Goal: Task Accomplishment & Management: Manage account settings

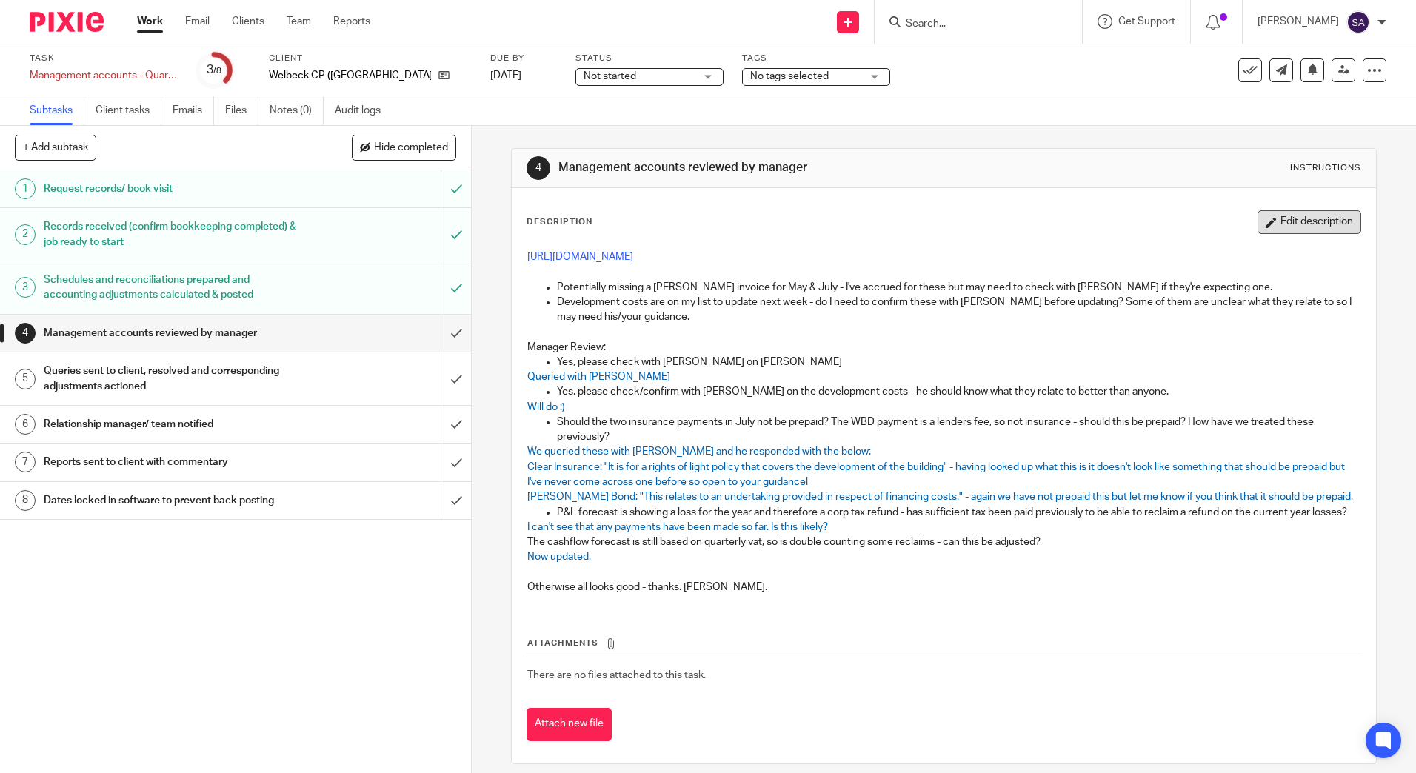
click at [1259, 224] on button "Edit description" at bounding box center [1309, 222] width 104 height 24
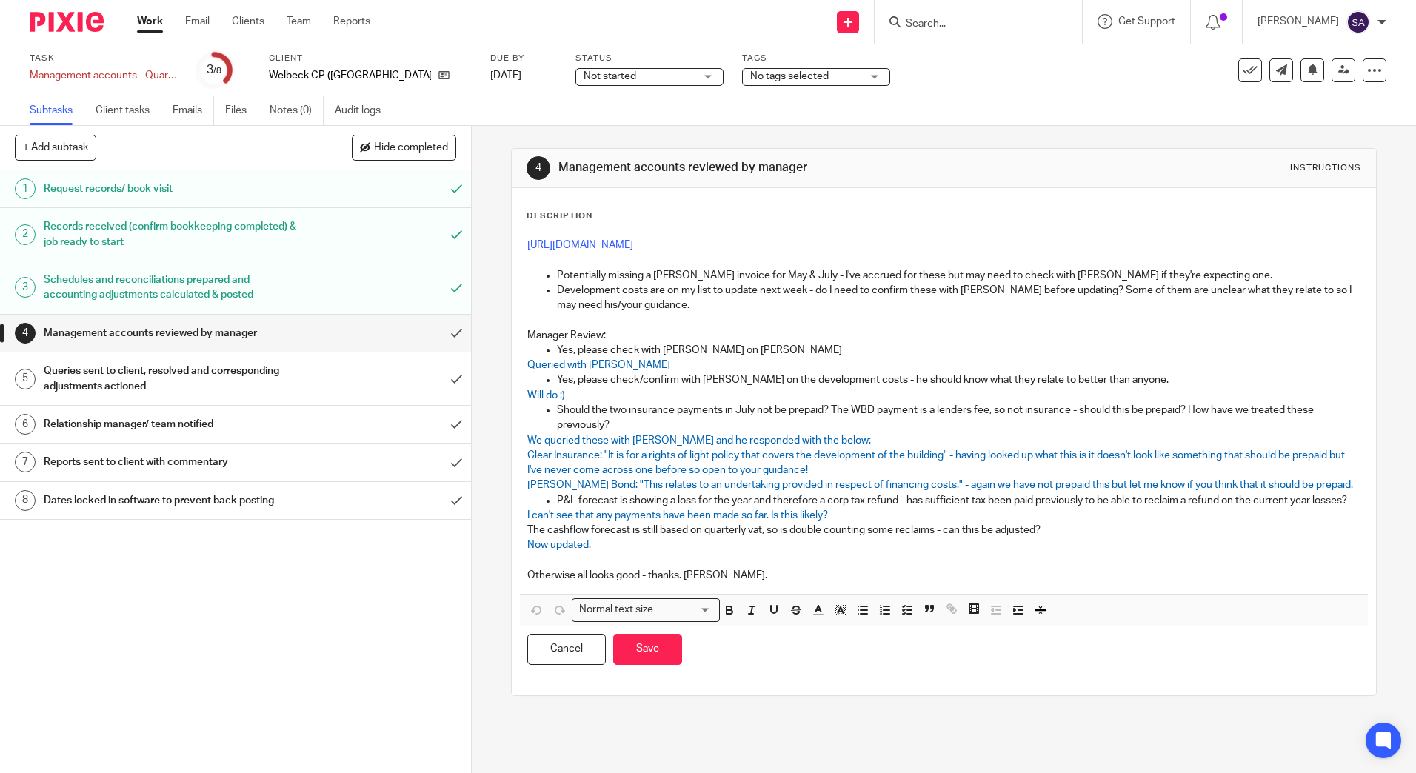
click at [767, 568] on p at bounding box center [943, 560] width 832 height 15
click at [777, 583] on p "Otherwise all looks good - thanks. Simon." at bounding box center [943, 575] width 832 height 15
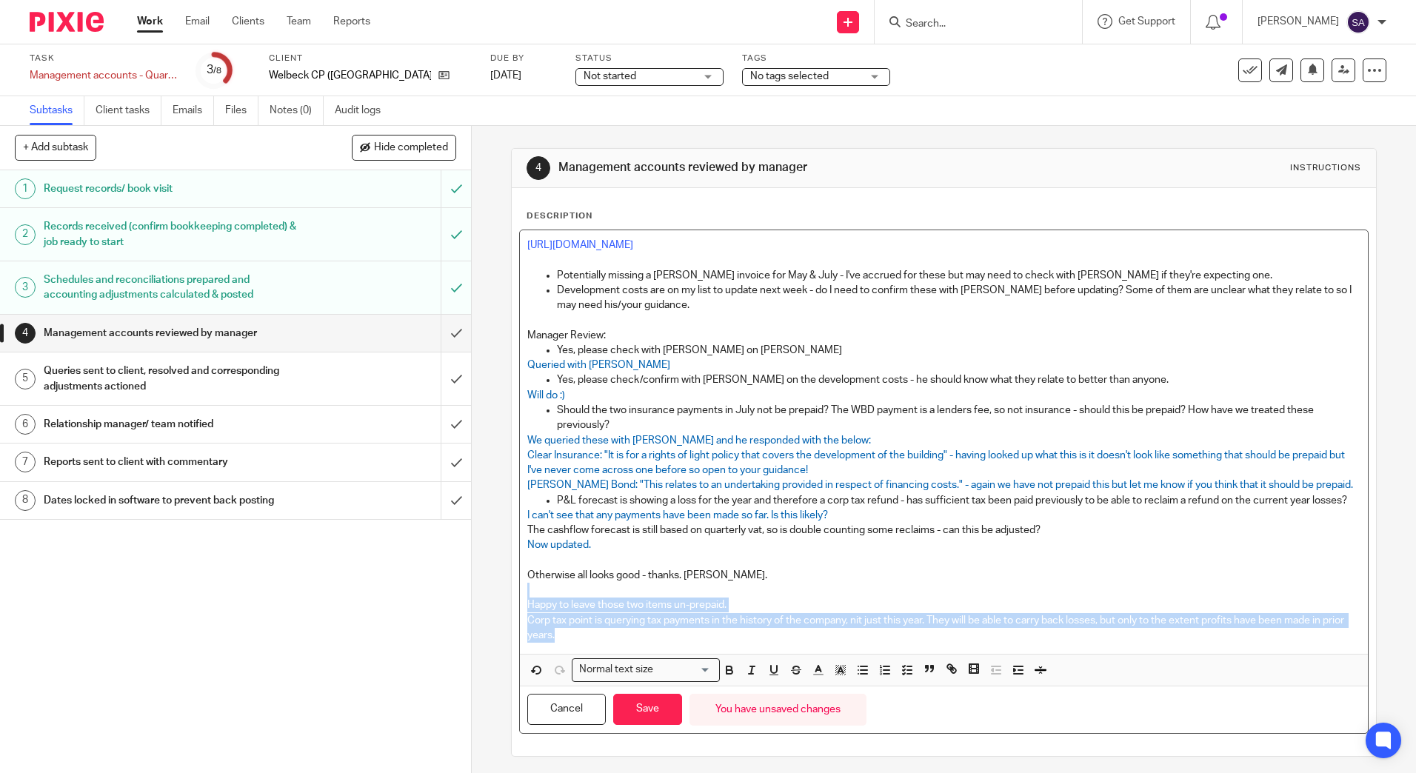
drag, startPoint x: 560, startPoint y: 649, endPoint x: 473, endPoint y: 607, distance: 96.0
click at [473, 607] on div "4 Management accounts reviewed by manager Instructions Description https://clou…" at bounding box center [944, 449] width 944 height 647
click at [844, 671] on rect "button" at bounding box center [844, 670] width 1 height 1
click at [819, 677] on icon "button" at bounding box center [817, 669] width 13 height 13
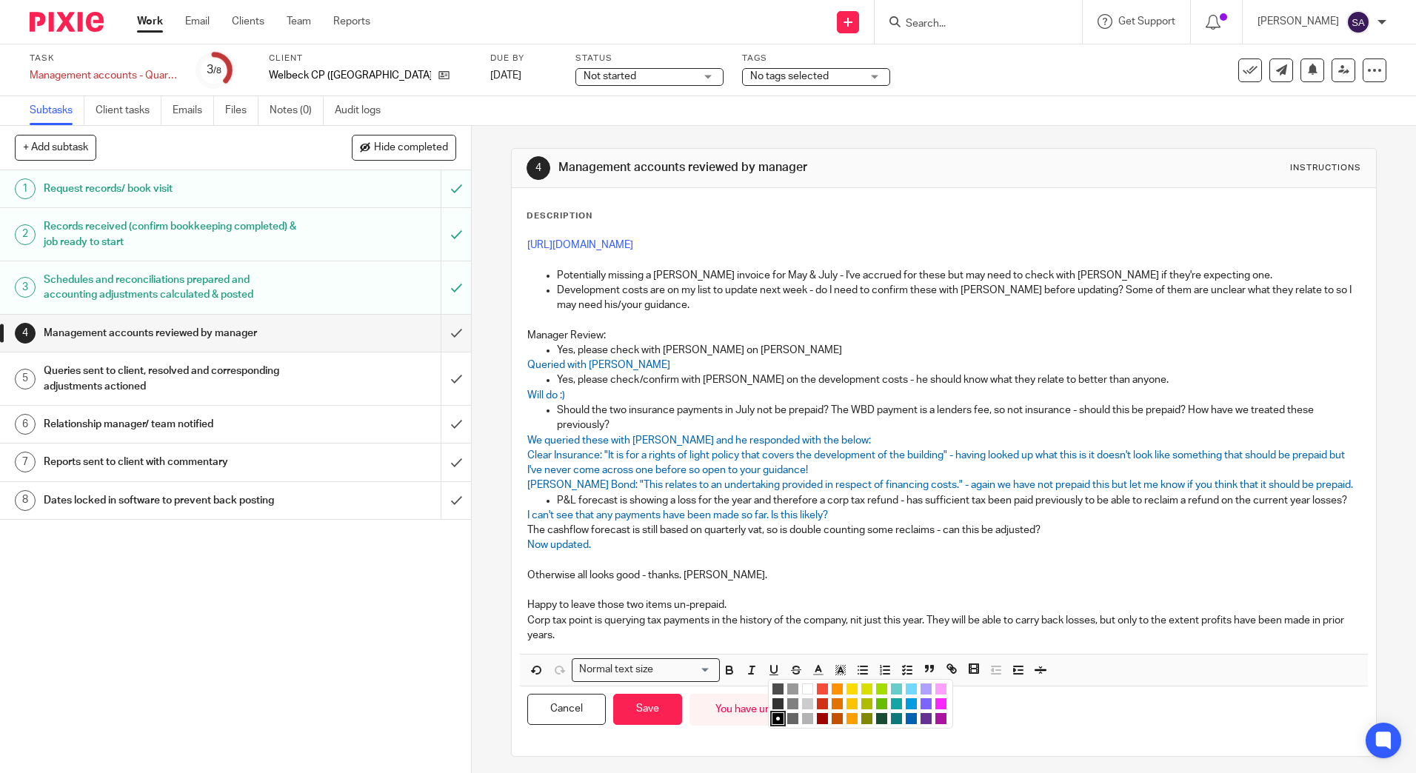
click at [877, 694] on li "color:#A4DD00" at bounding box center [881, 688] width 11 height 11
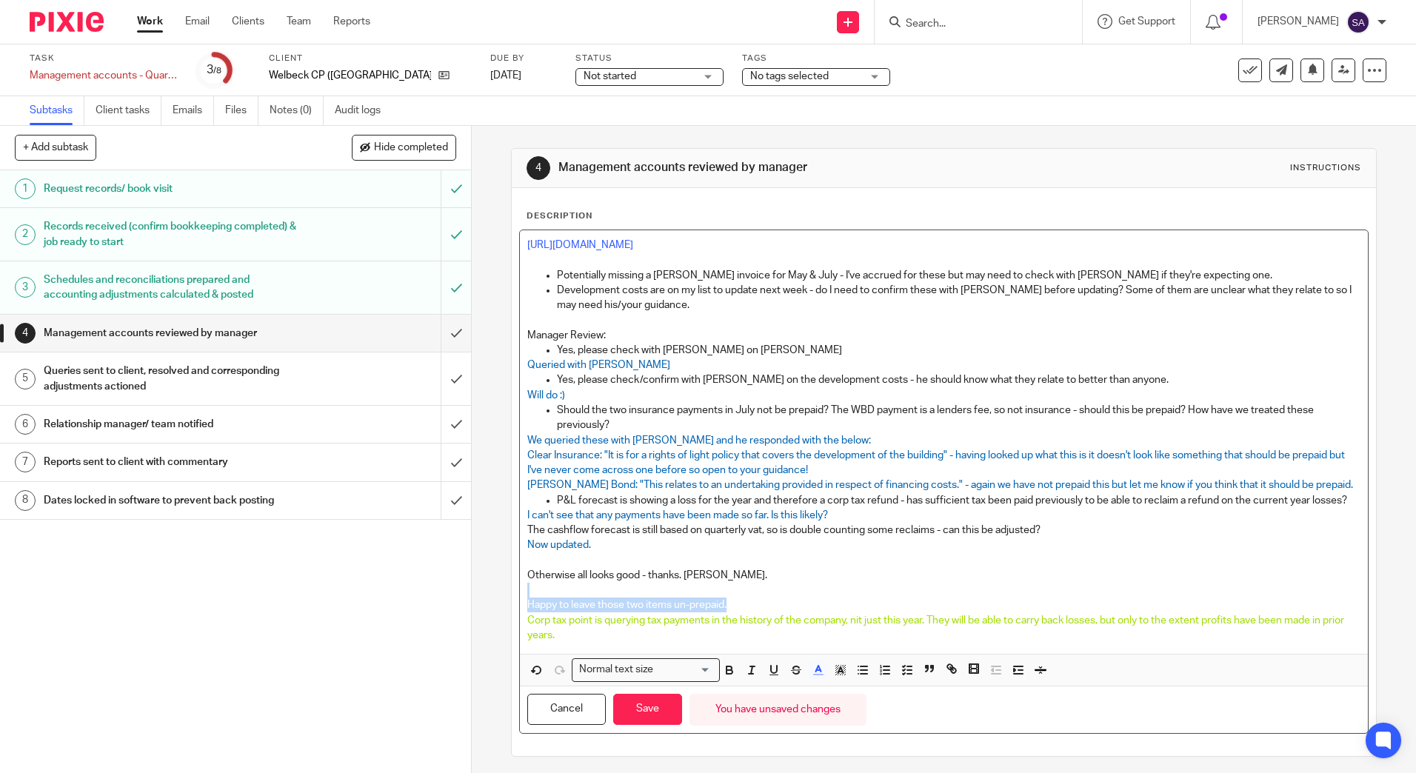
click at [851, 612] on p "Happy to leave those two items un-prepaid." at bounding box center [943, 604] width 832 height 15
click at [652, 723] on button "Save" at bounding box center [647, 710] width 69 height 32
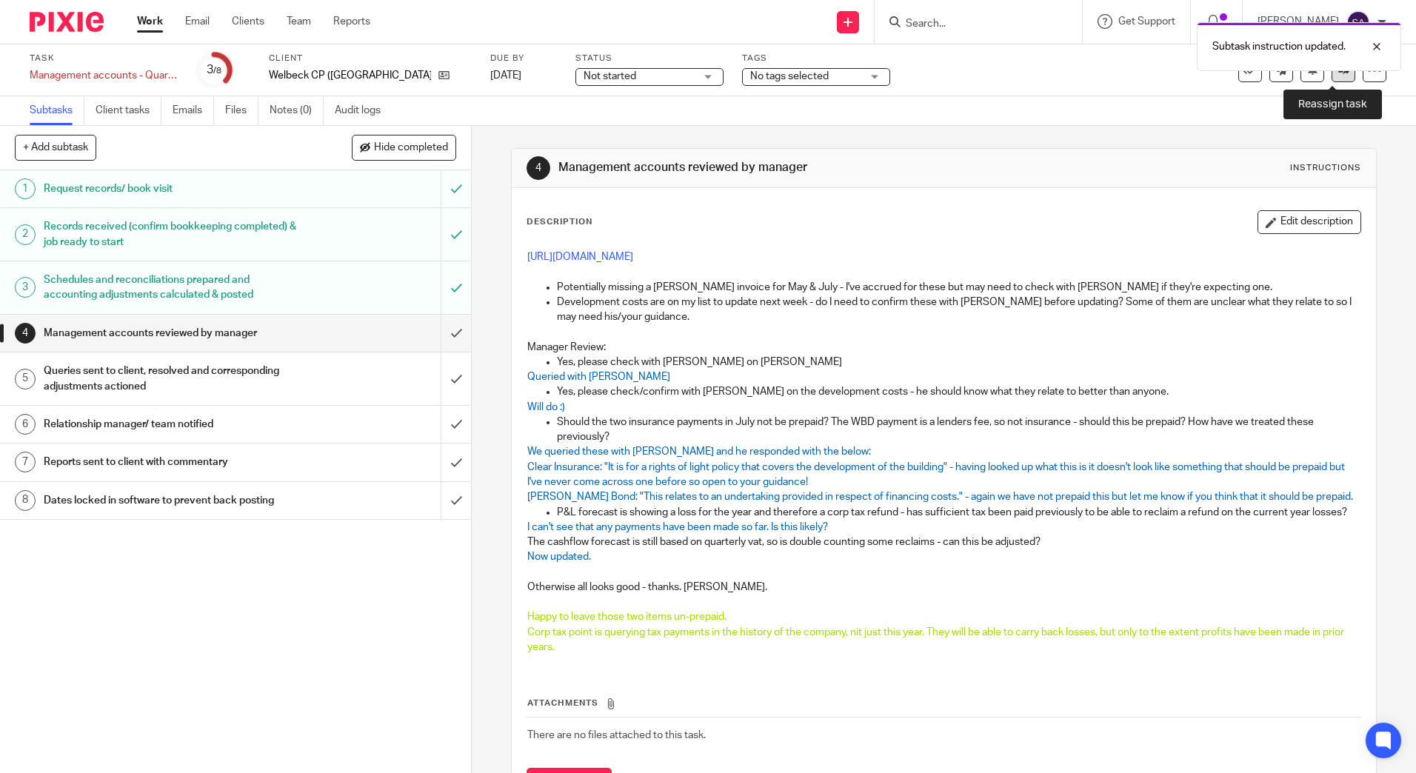
click at [1331, 81] on link at bounding box center [1343, 70] width 24 height 24
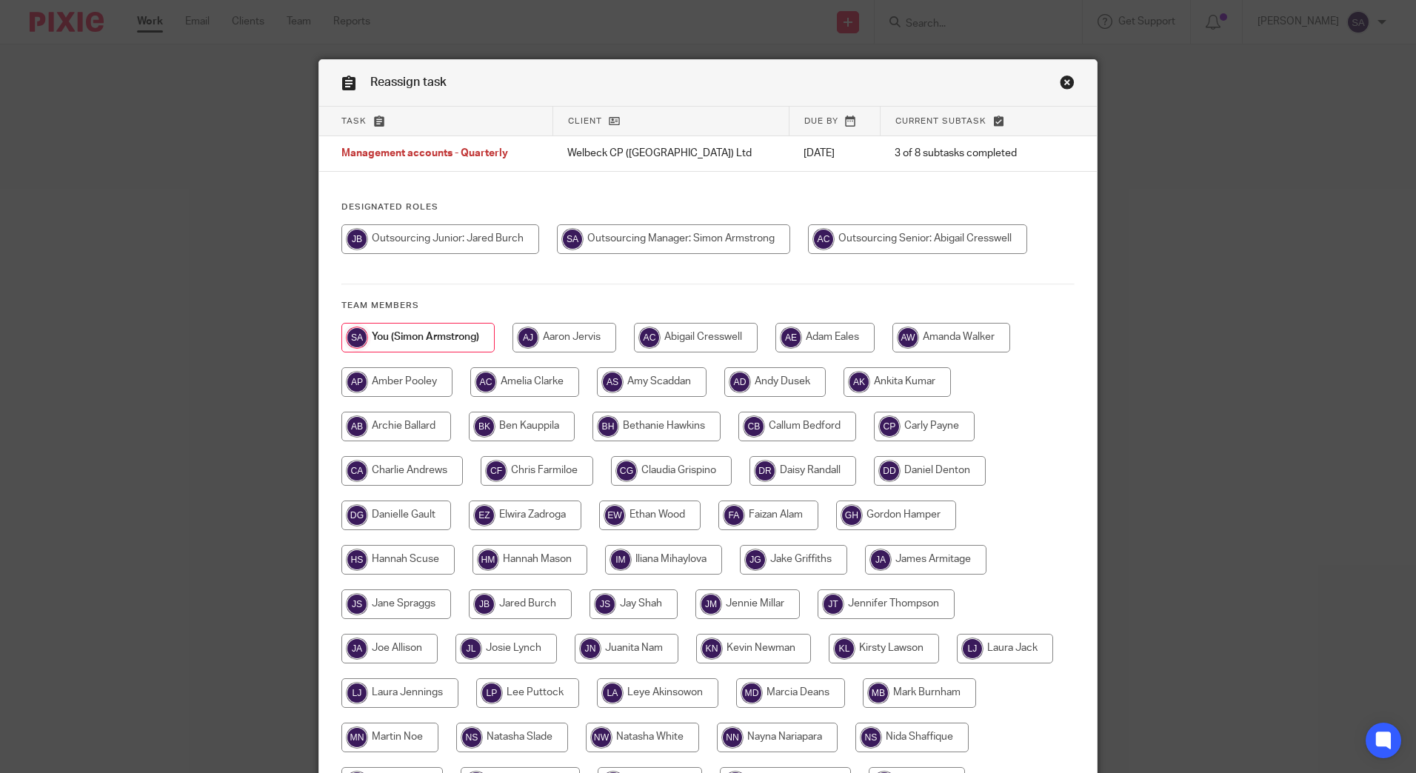
click at [874, 232] on input "radio" at bounding box center [917, 239] width 219 height 30
radio input "true"
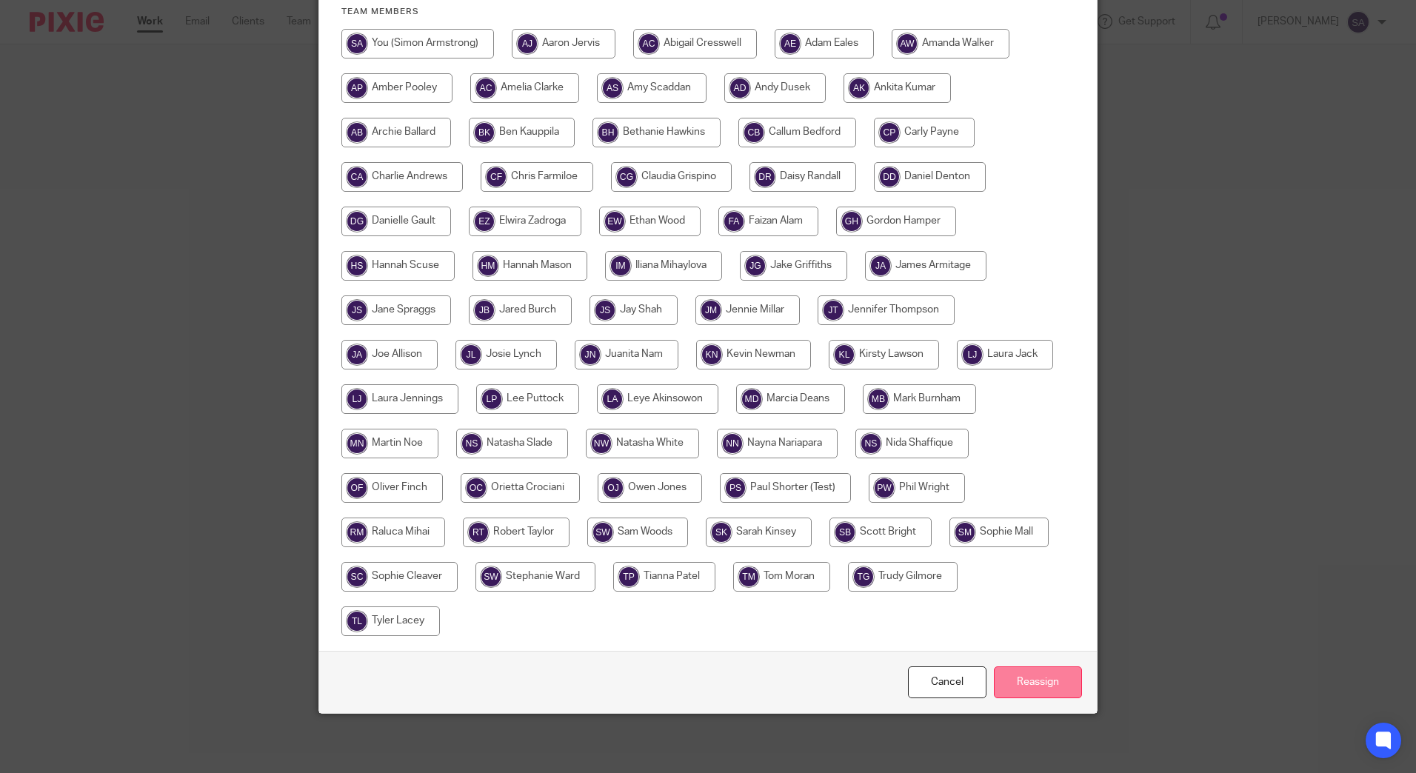
click at [1020, 684] on input "Reassign" at bounding box center [1038, 682] width 88 height 32
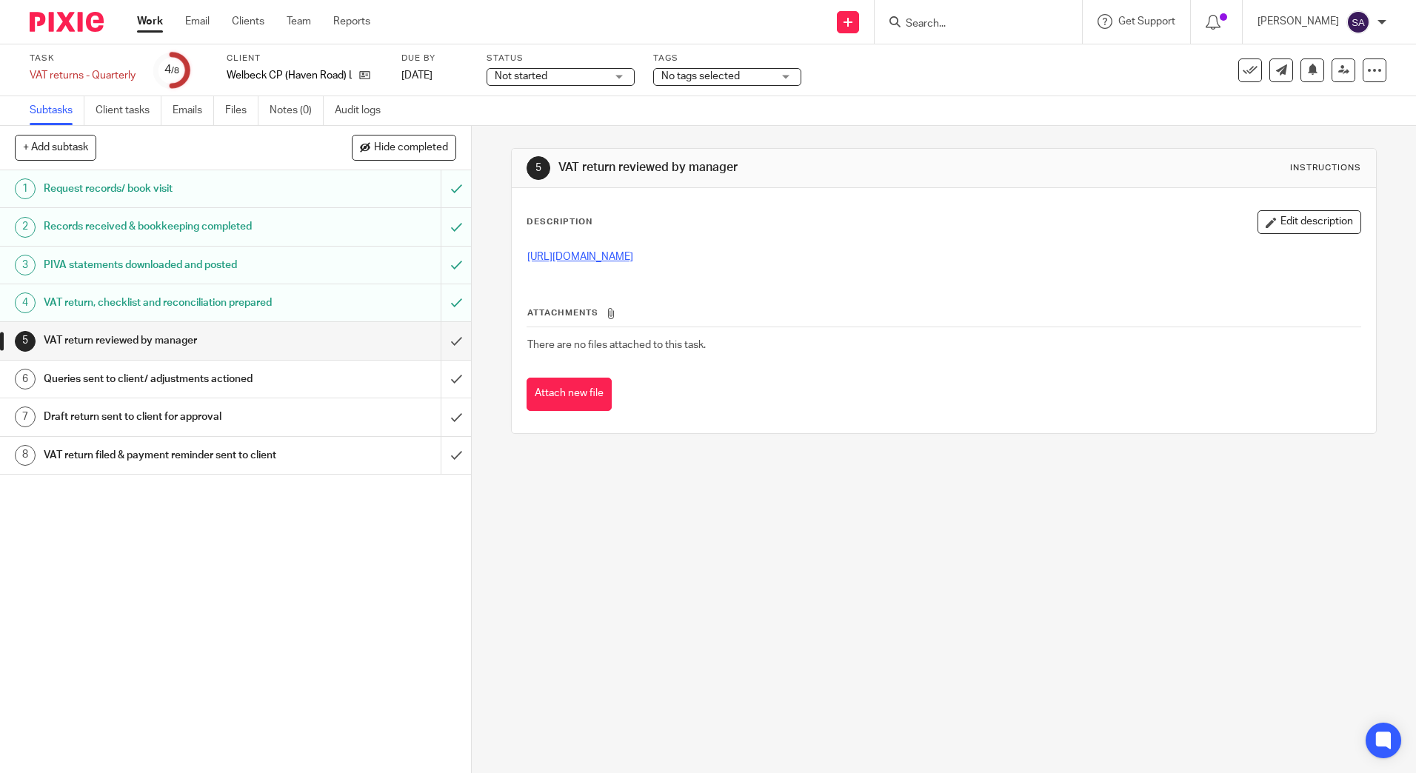
click at [633, 254] on link "[URL][DOMAIN_NAME]" at bounding box center [580, 257] width 106 height 10
click at [633, 252] on link "[URL][DOMAIN_NAME]" at bounding box center [580, 257] width 106 height 10
click at [1278, 229] on button "Edit description" at bounding box center [1309, 222] width 104 height 24
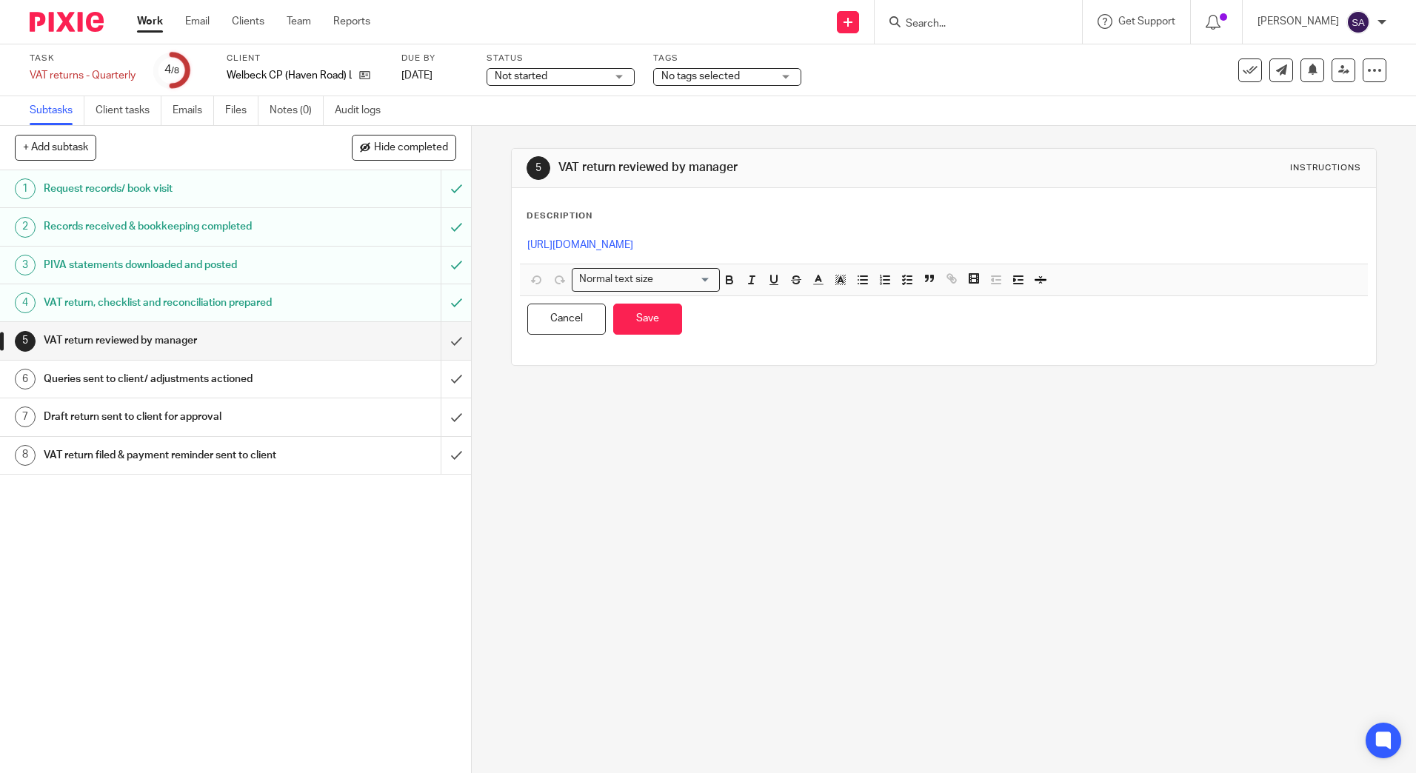
click at [840, 255] on div "[URL][DOMAIN_NAME]" at bounding box center [943, 246] width 847 height 33
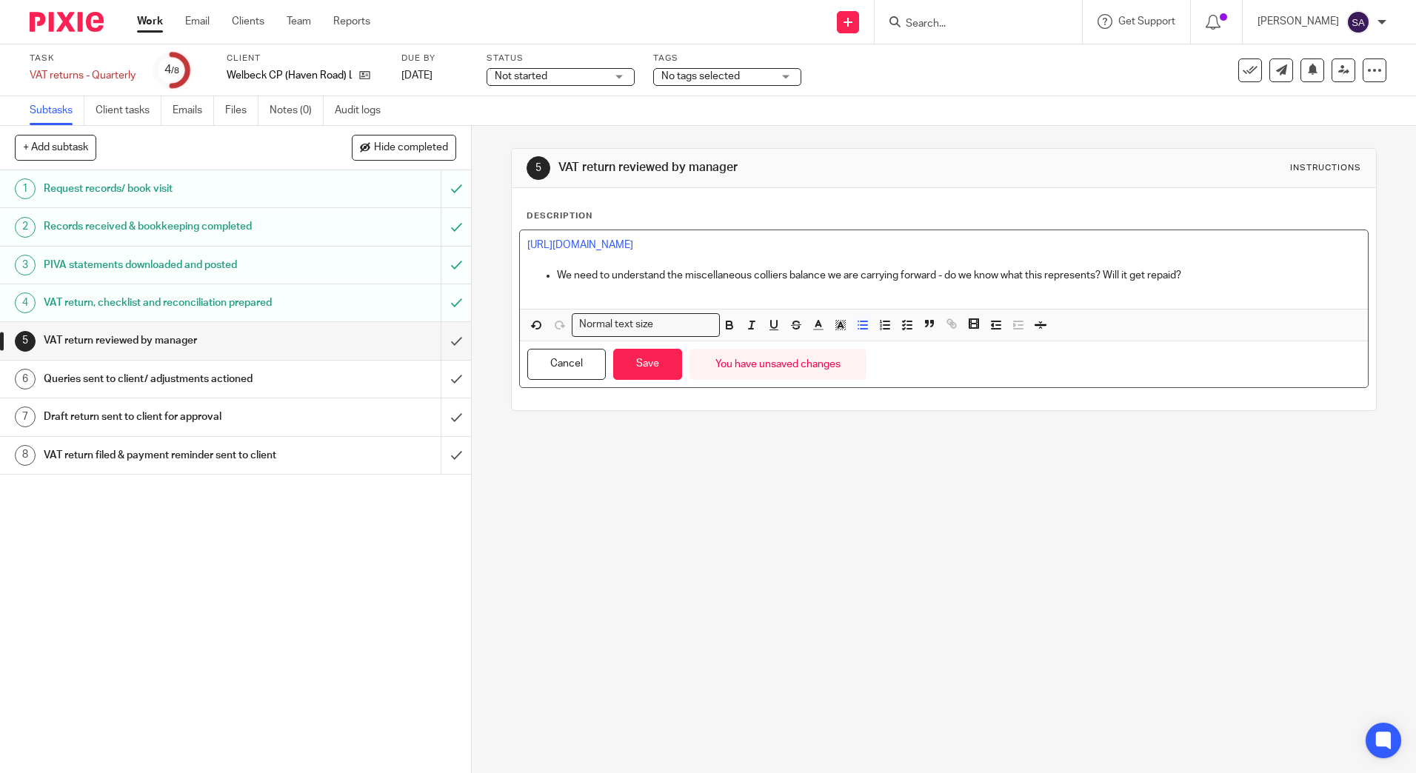
click at [1209, 278] on p "We need to understand the miscellaneous colliers balance we are carrying forwar…" at bounding box center [958, 275] width 803 height 15
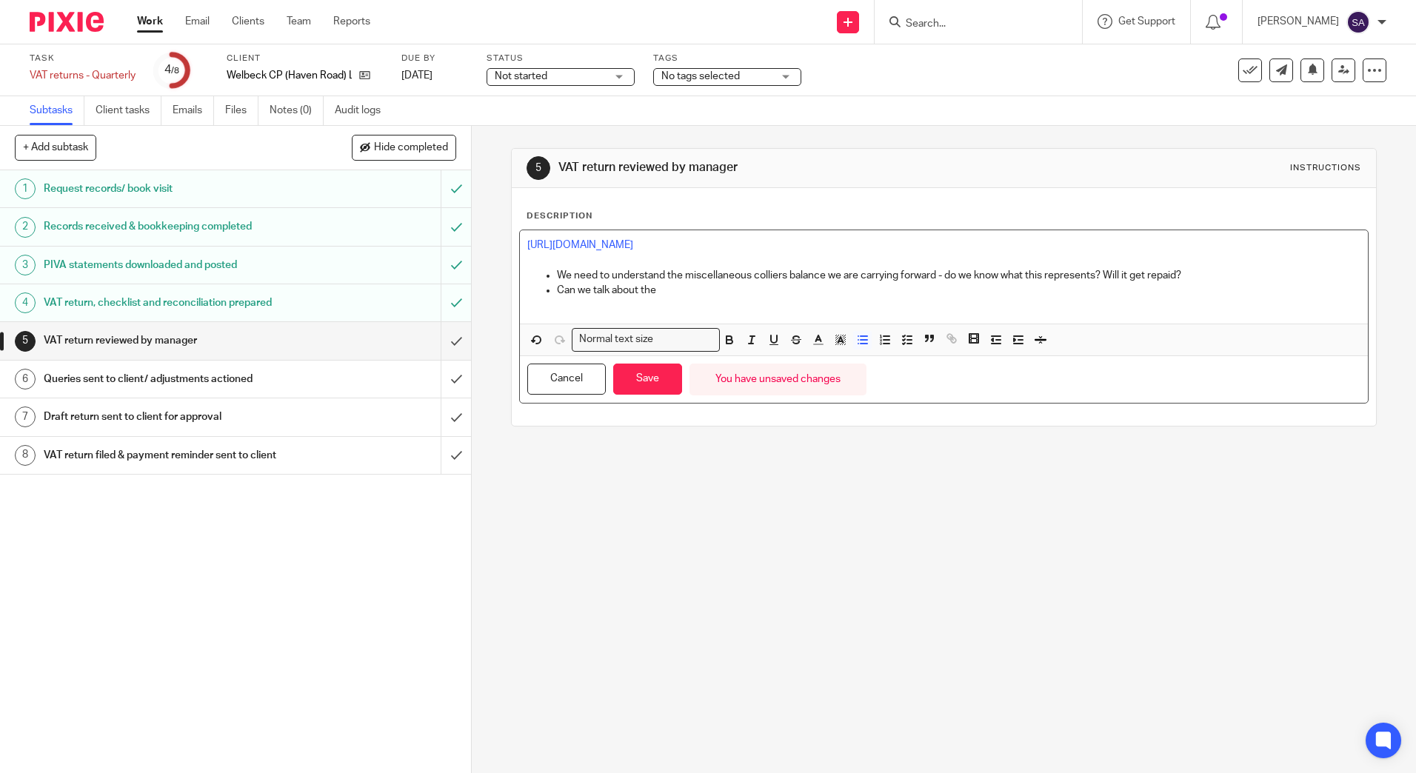
click at [689, 288] on p "Can we talk about the" at bounding box center [958, 290] width 803 height 15
click at [799, 289] on p "Can we talk about the Smart Parking activity?....." at bounding box center [958, 290] width 803 height 15
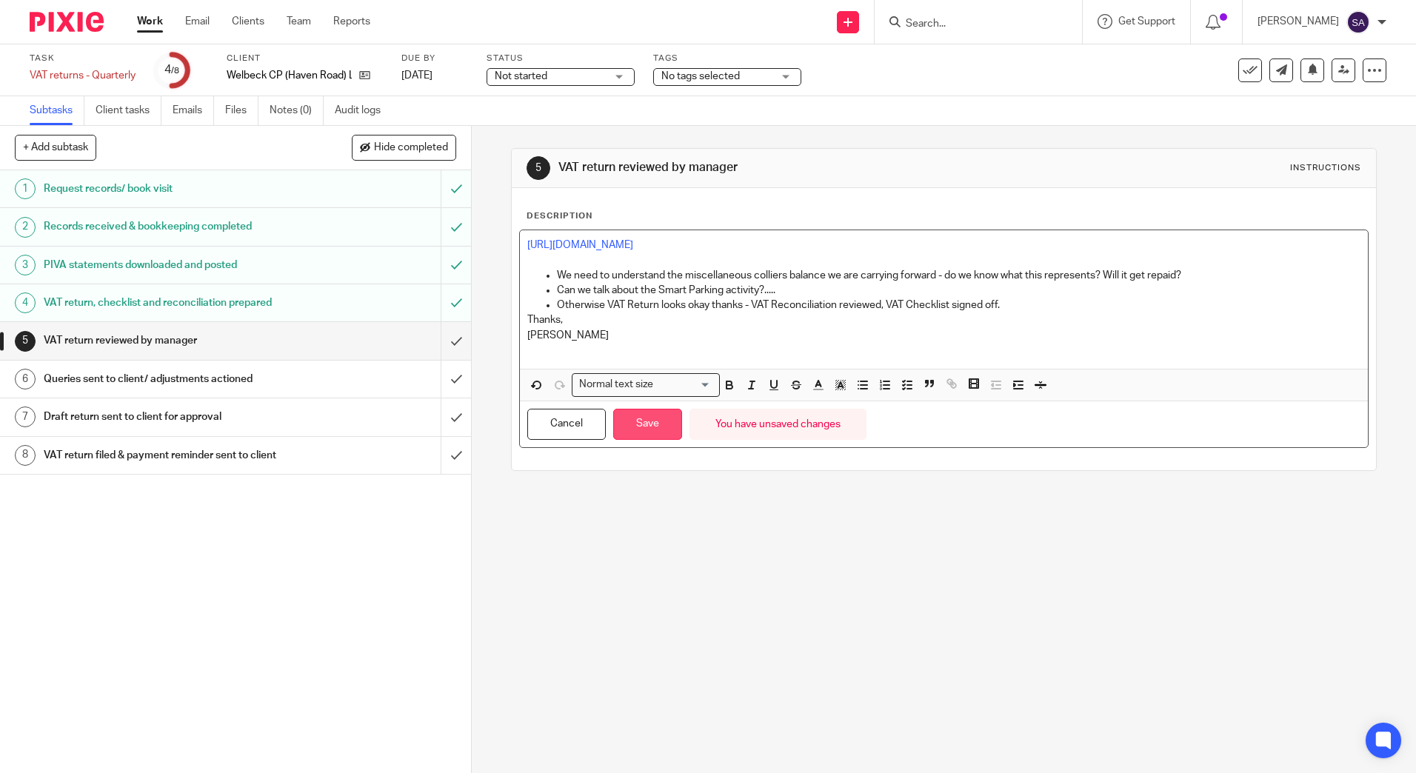
click at [650, 424] on button "Save" at bounding box center [647, 425] width 69 height 32
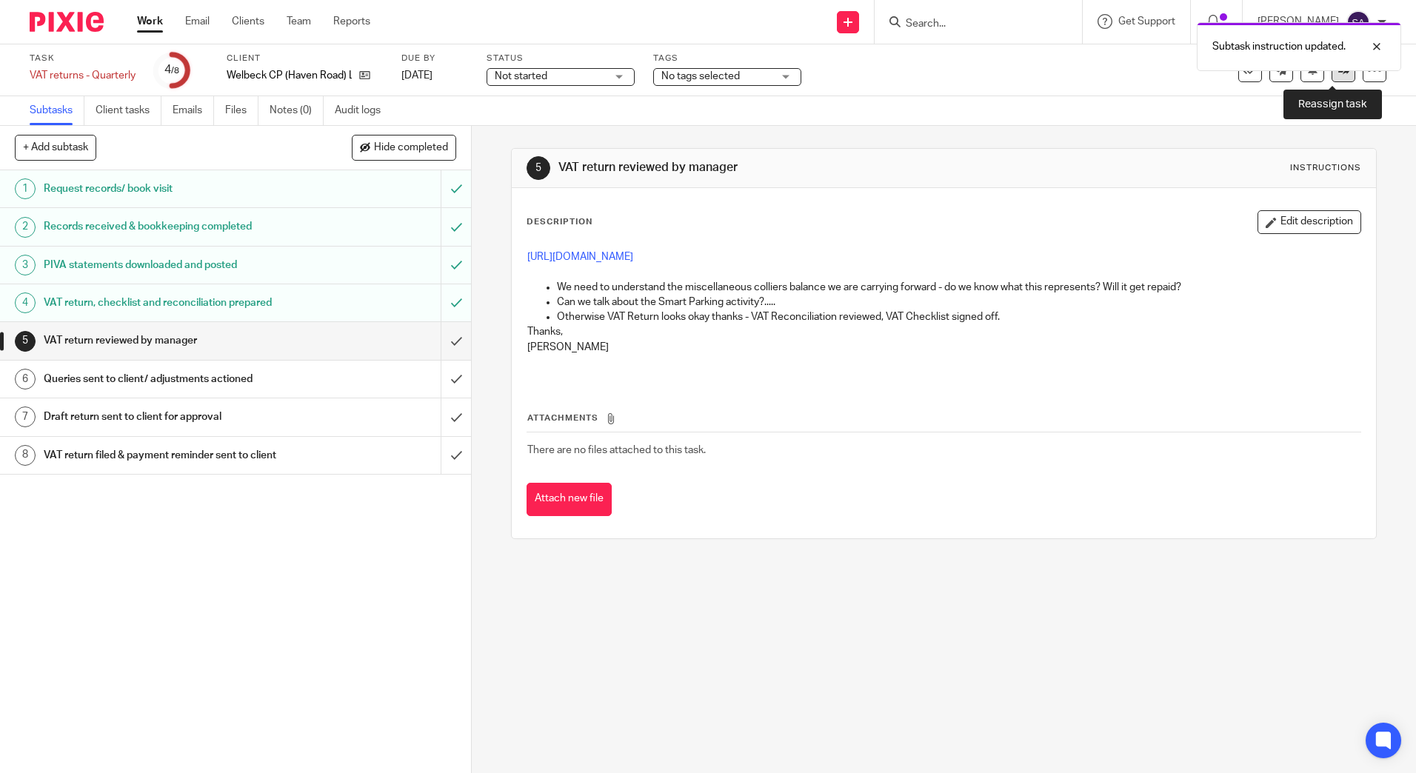
click at [1331, 77] on link at bounding box center [1343, 70] width 24 height 24
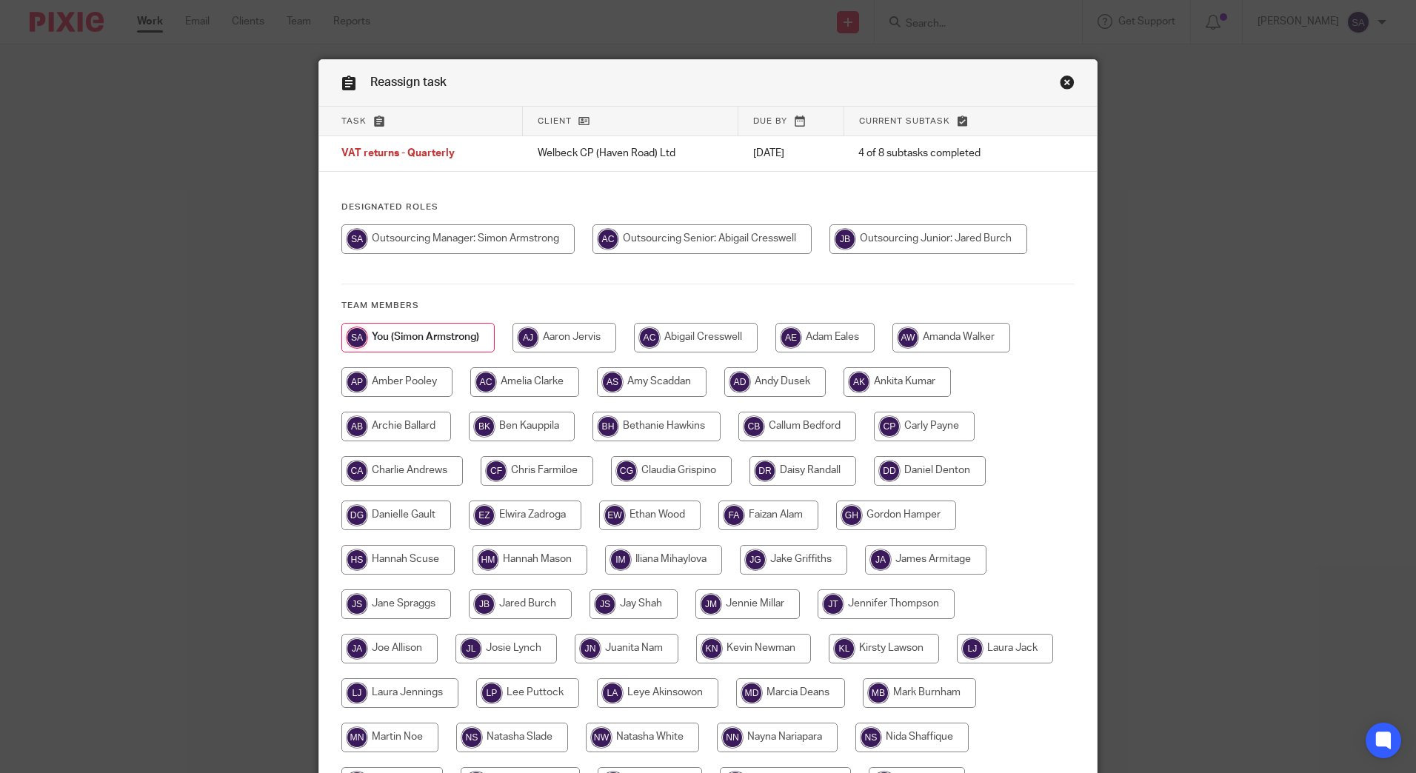
click at [714, 244] on input "radio" at bounding box center [701, 239] width 219 height 30
radio input "true"
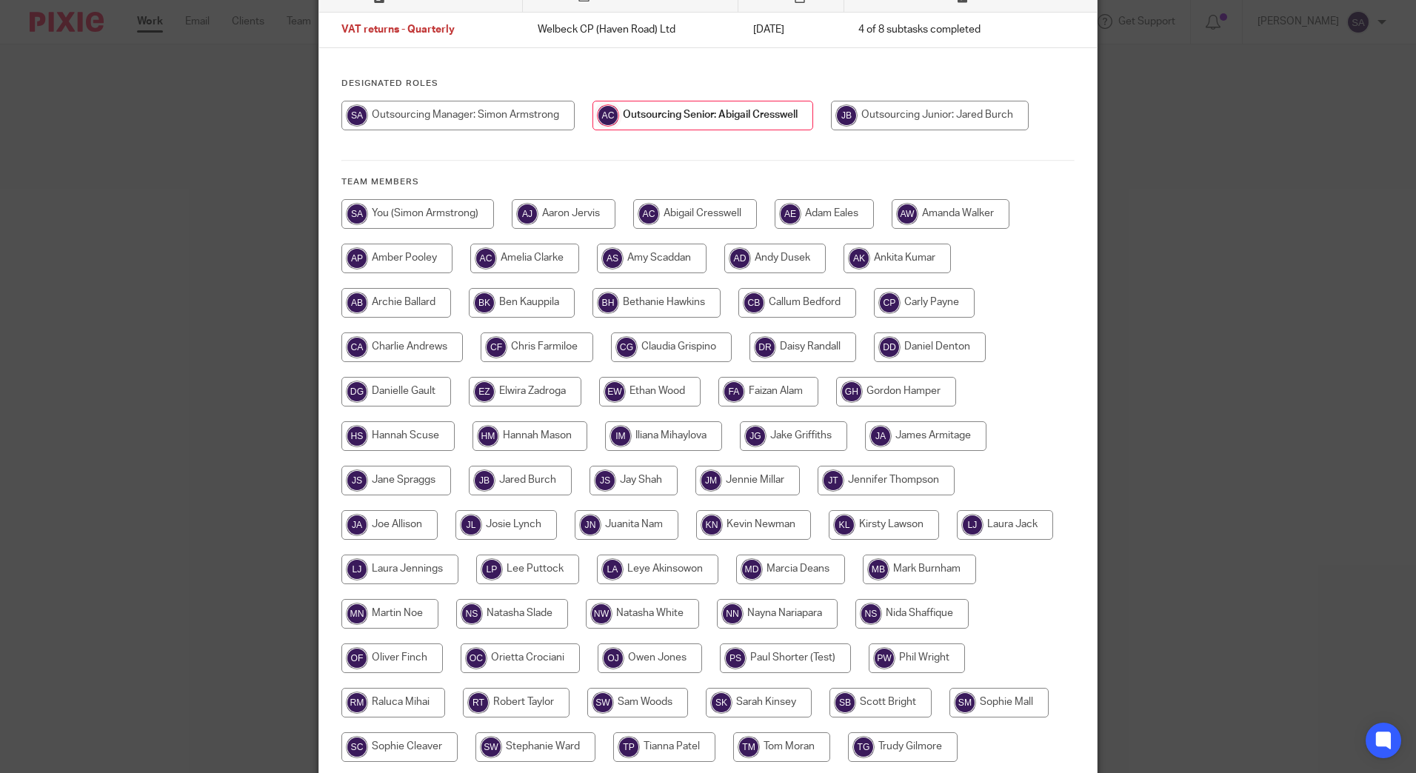
scroll to position [294, 0]
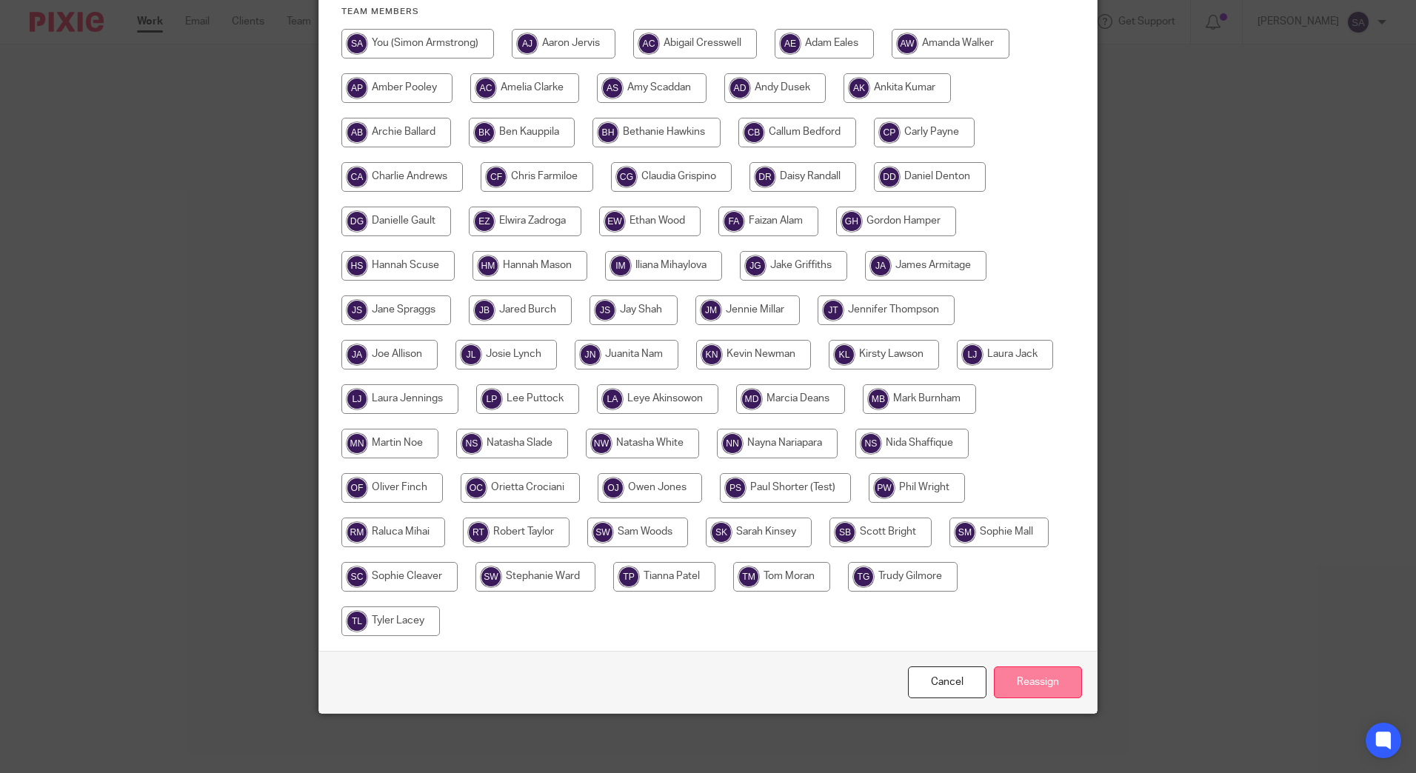
click at [1030, 687] on input "Reassign" at bounding box center [1038, 682] width 88 height 32
